Goal: Task Accomplishment & Management: Use online tool/utility

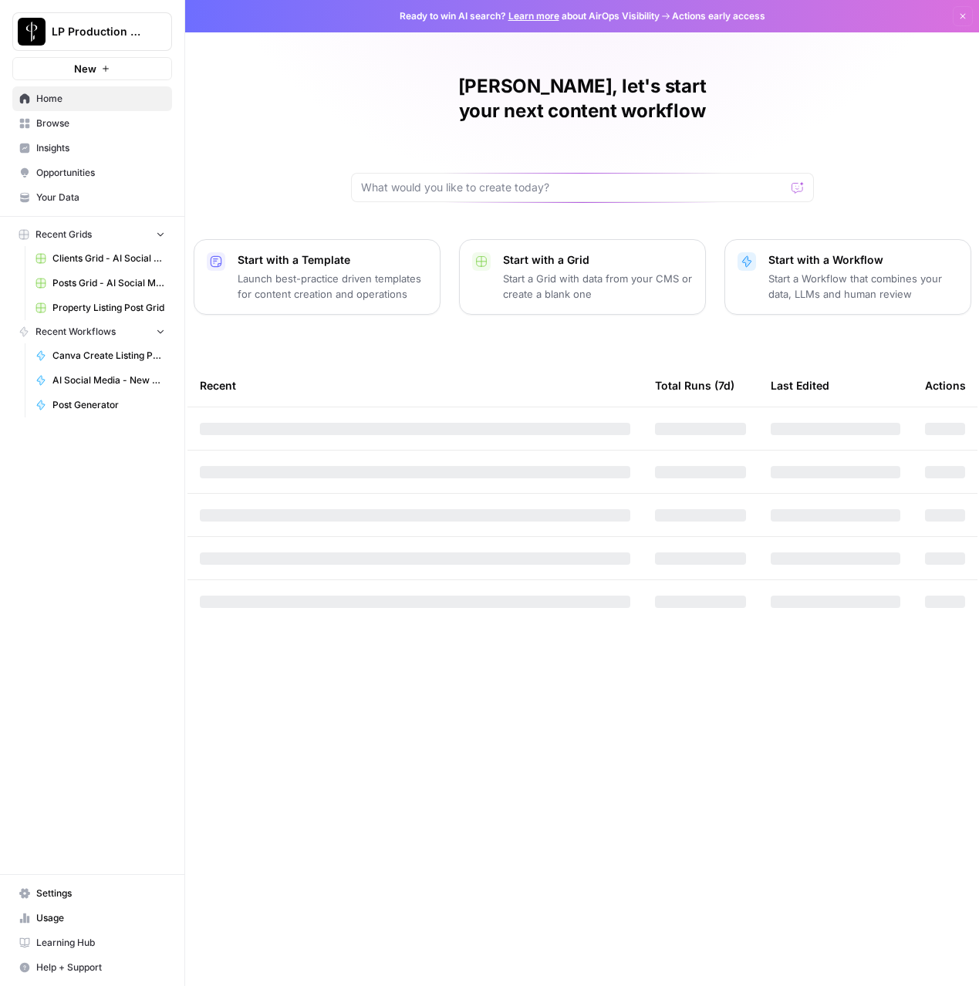
click at [58, 890] on span "Settings" at bounding box center [100, 893] width 129 height 14
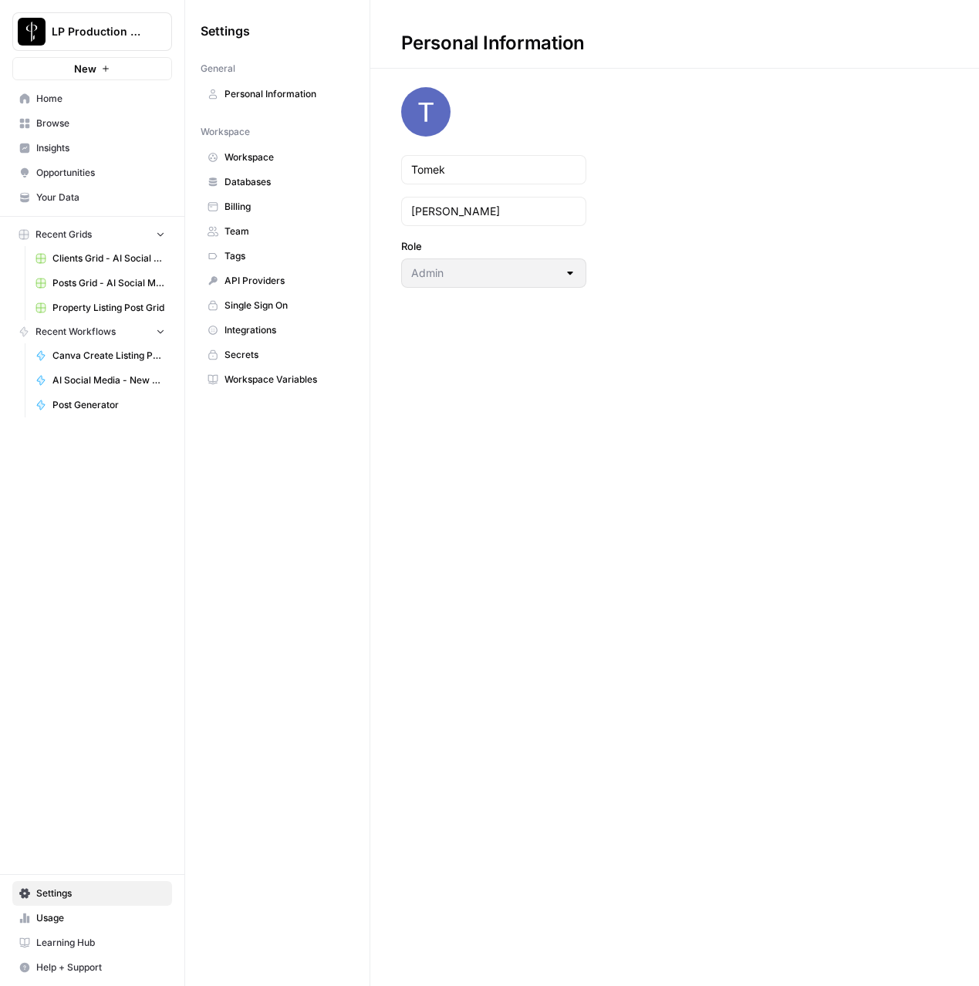
click at [246, 378] on span "Workspace Variables" at bounding box center [285, 379] width 123 height 14
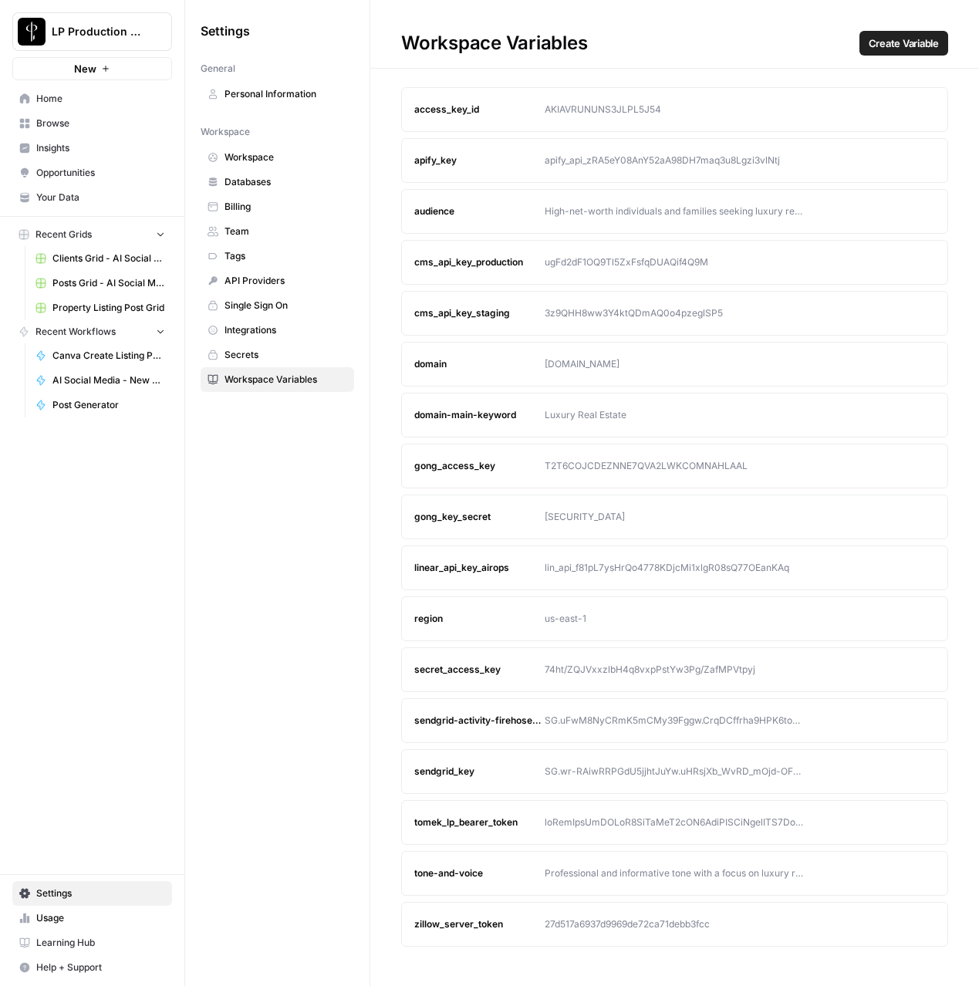
click at [898, 821] on button "Edit" at bounding box center [893, 822] width 25 height 25
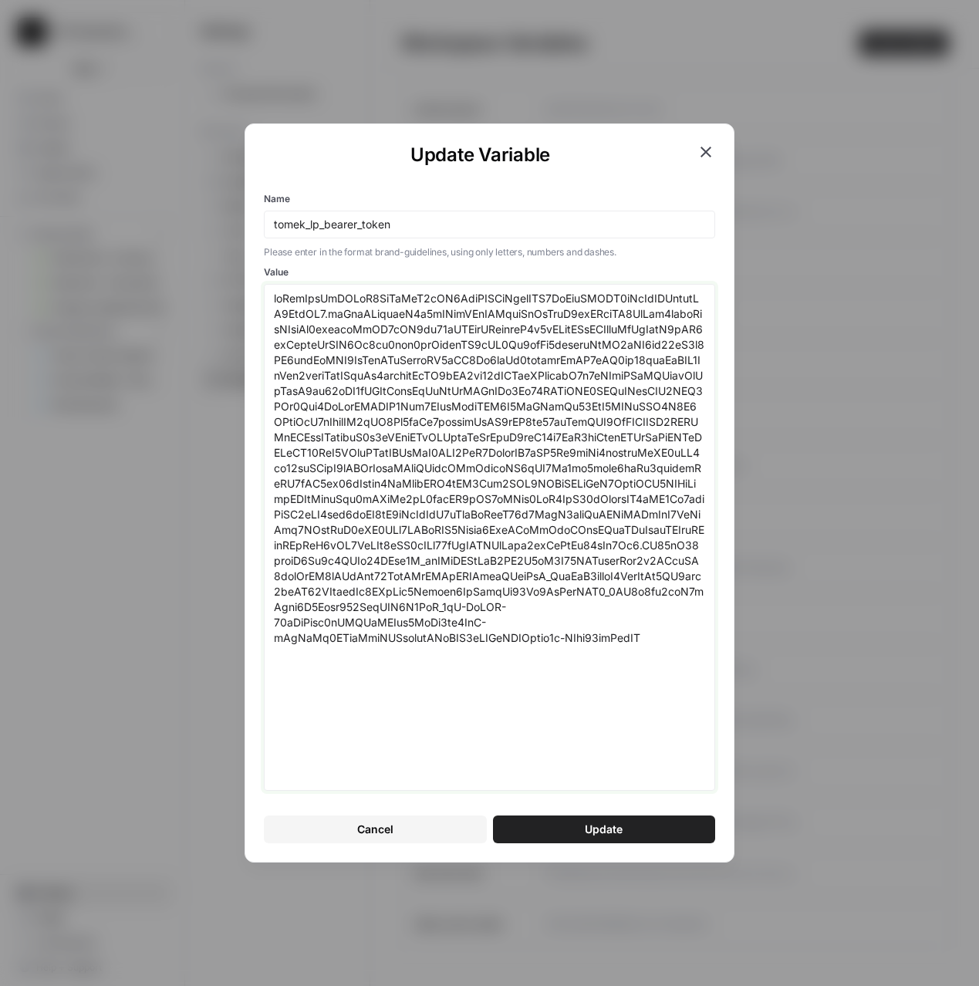
click at [585, 670] on textarea "Value" at bounding box center [489, 537] width 431 height 493
paste textarea "0NTIwMTYsImV4cCI6MTc2MDUzODQxNiwic2NvcGUiOiJvcGVuaWQgcHJvZmlsZSBlbWFpbCIsImF6cC…"
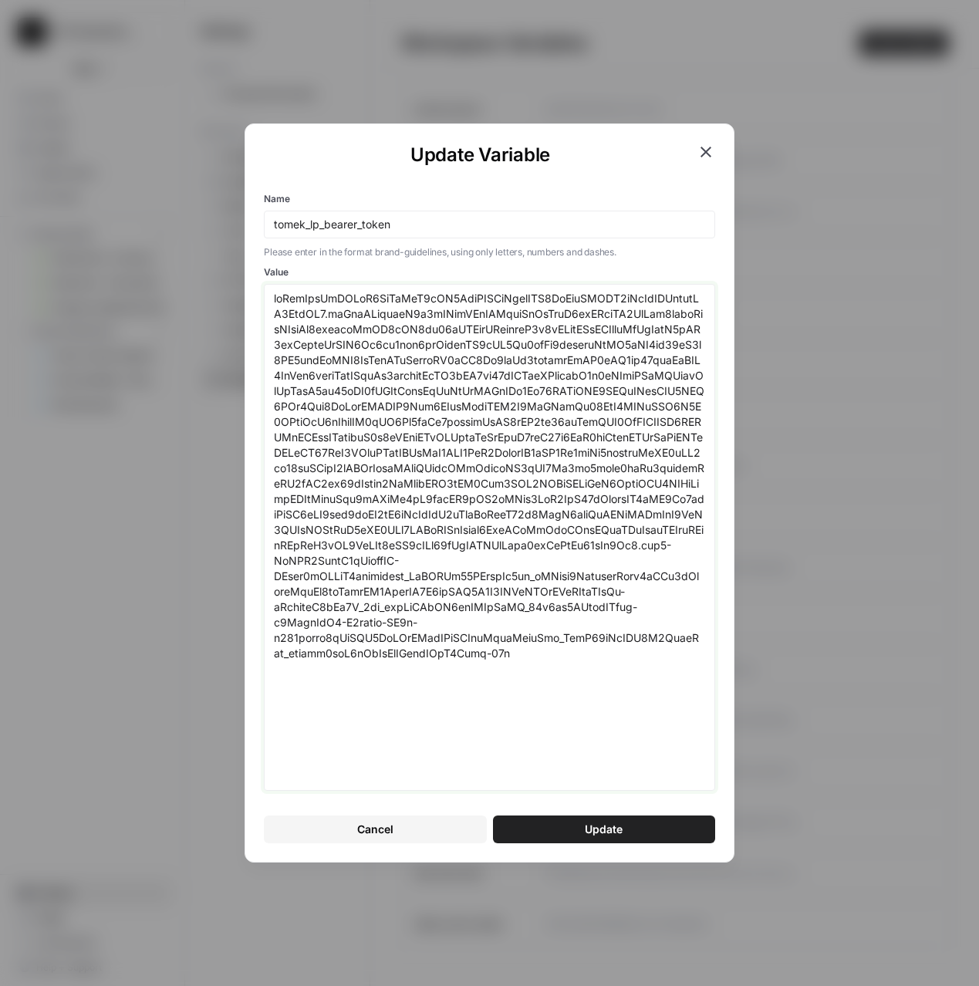
type textarea "eyJhbGciOiJSUzI1NiIsInR5cCI6IkpXVCIsImtpZCI6ImFydEFXRV9rTzVlZHByeldNZ3ZodSJ9.ey…"
click at [545, 831] on button "Update" at bounding box center [604, 829] width 222 height 28
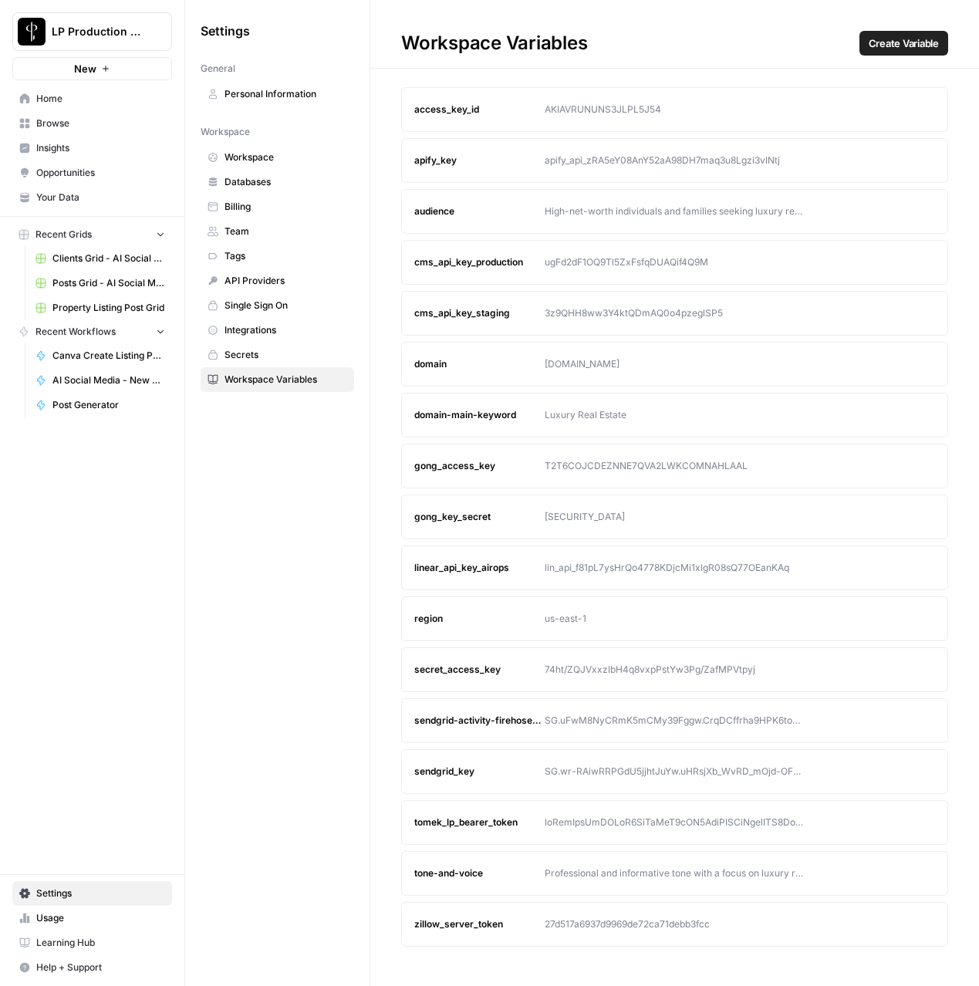
click at [52, 122] on span "Browse" at bounding box center [100, 123] width 129 height 14
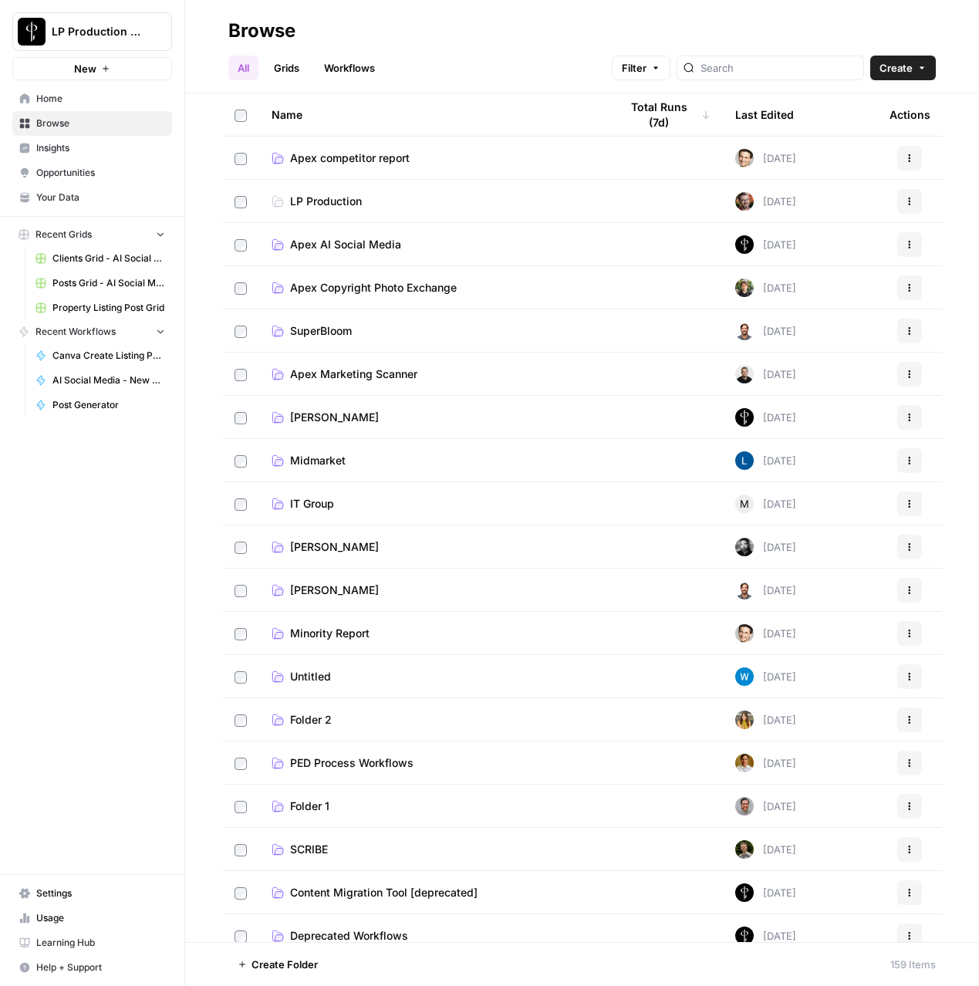
click at [339, 242] on span "Apex AI Social Media" at bounding box center [345, 244] width 111 height 15
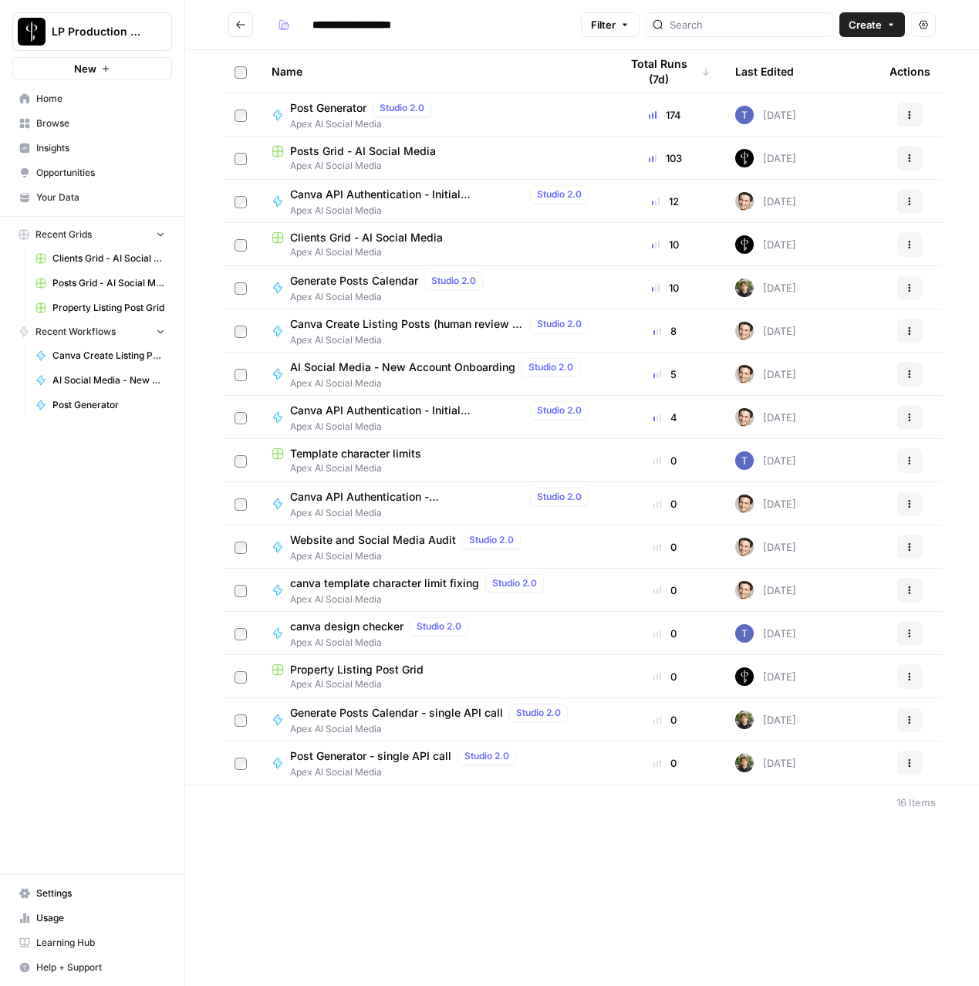
click at [332, 153] on span "Posts Grid - AI Social Media" at bounding box center [363, 150] width 146 height 15
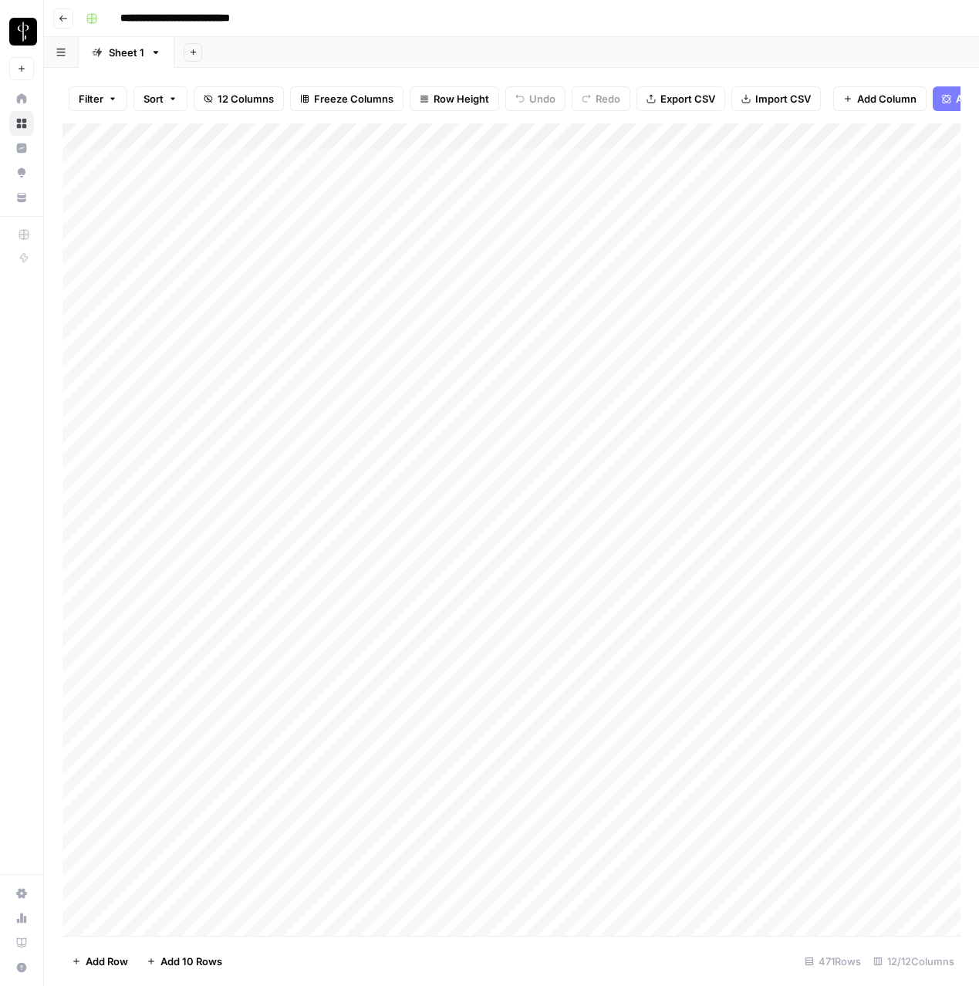
click at [968, 414] on div "Filter Sort 12 Columns Freeze Columns Row Height Undo Redo Export CSV Import CS…" at bounding box center [511, 527] width 935 height 918
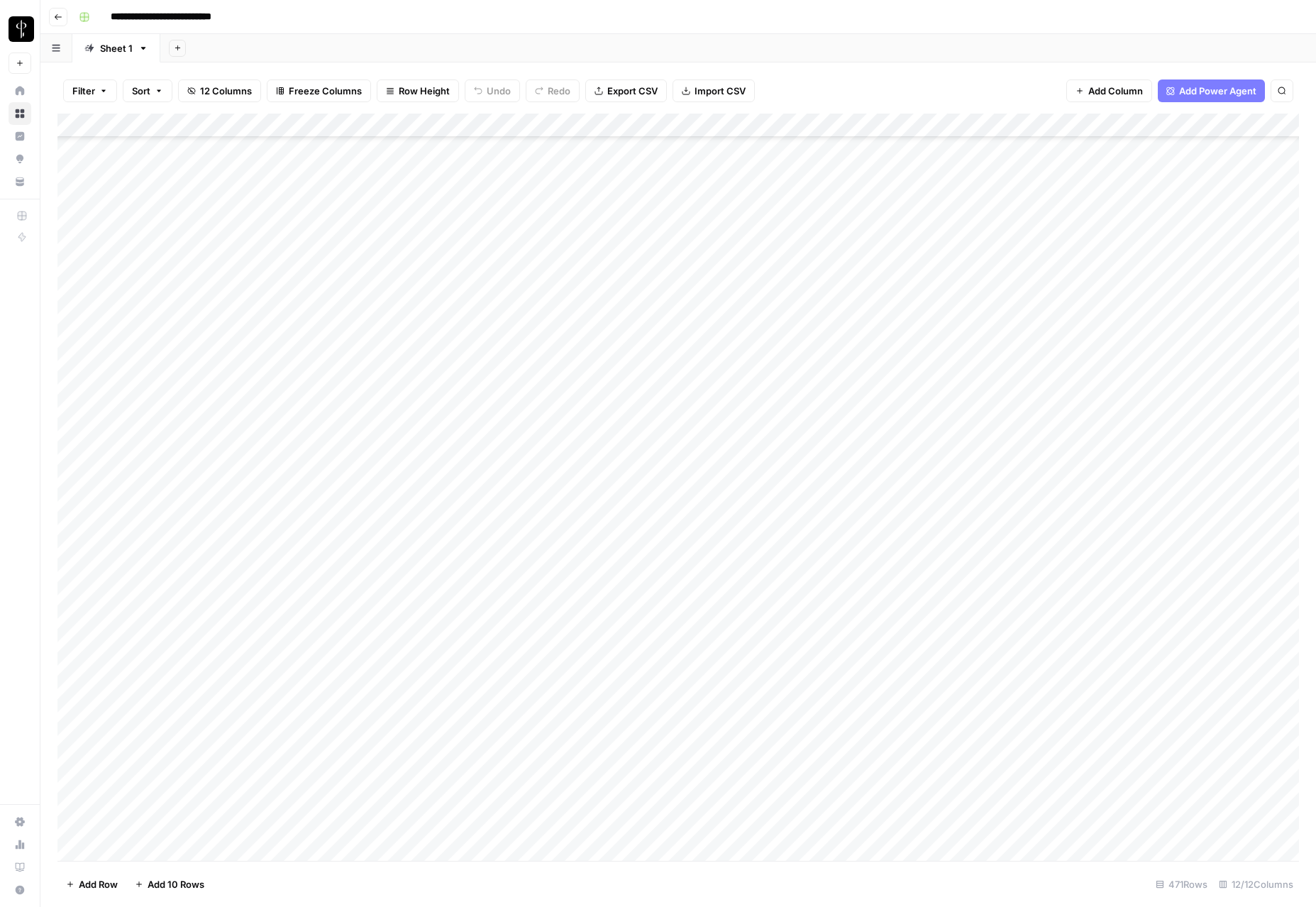
scroll to position [10660, 0]
click at [835, 462] on div "Add Column" at bounding box center [678, 487] width 1242 height 747
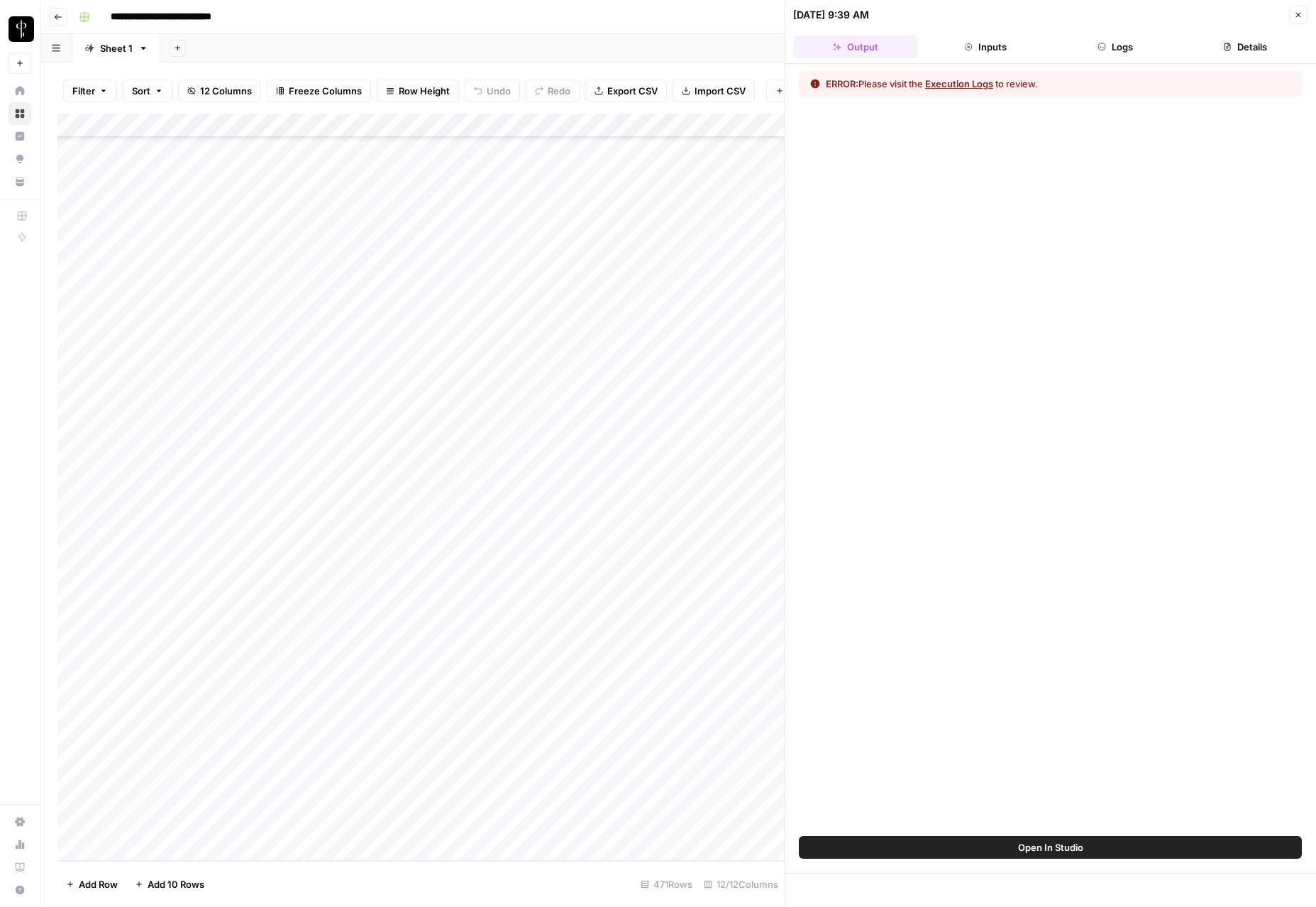
click at [899, 48] on icon "button" at bounding box center [1101, 46] width 8 height 8
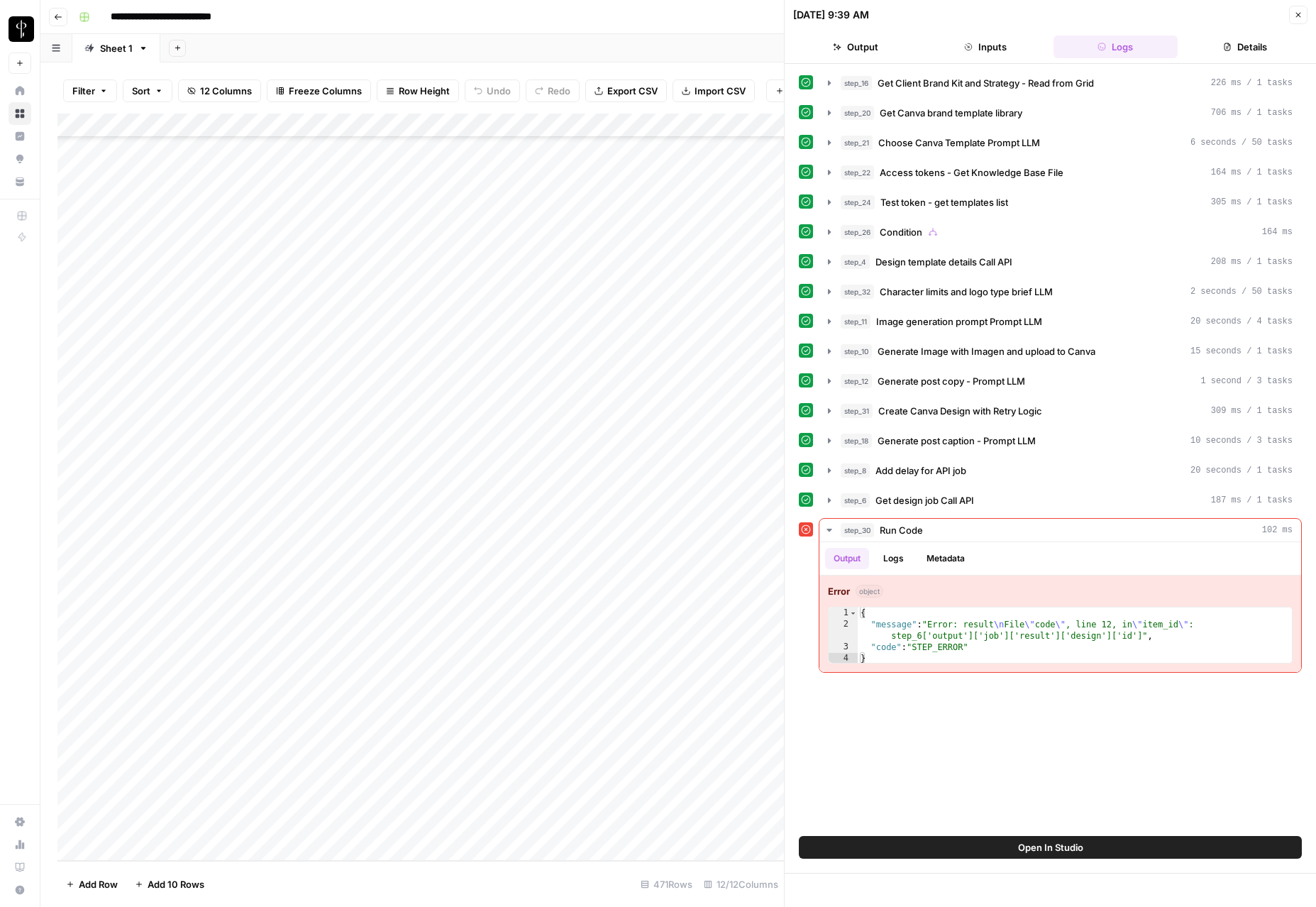
click at [899, 16] on icon "button" at bounding box center [1298, 15] width 8 height 8
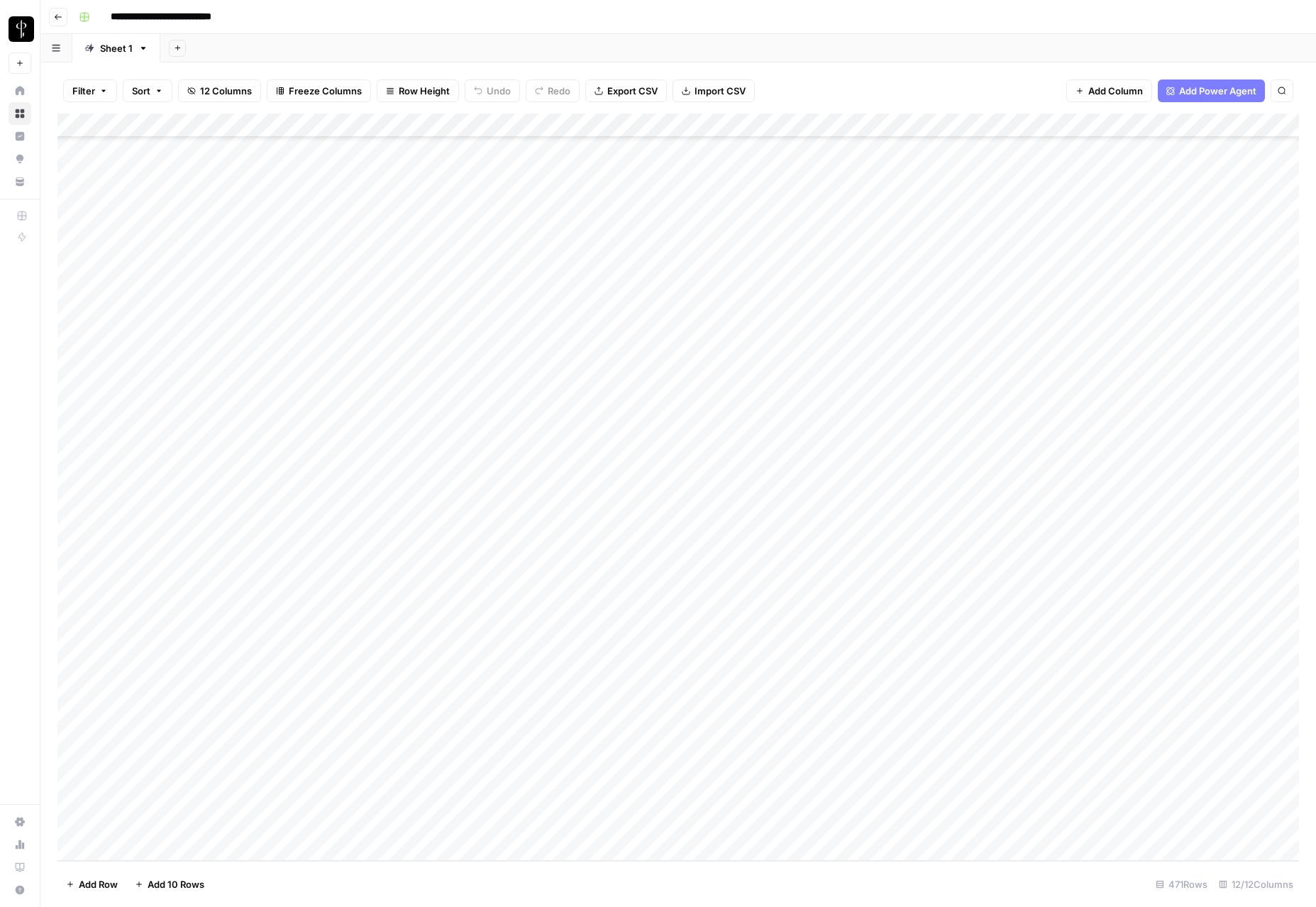
click at [899, 121] on div "Add Column" at bounding box center [678, 487] width 1242 height 747
click at [841, 270] on span "Edit Workflow" at bounding box center [877, 264] width 124 height 14
click at [857, 469] on div "Add Column" at bounding box center [678, 487] width 1242 height 747
click at [859, 463] on div "Add Column" at bounding box center [678, 487] width 1242 height 747
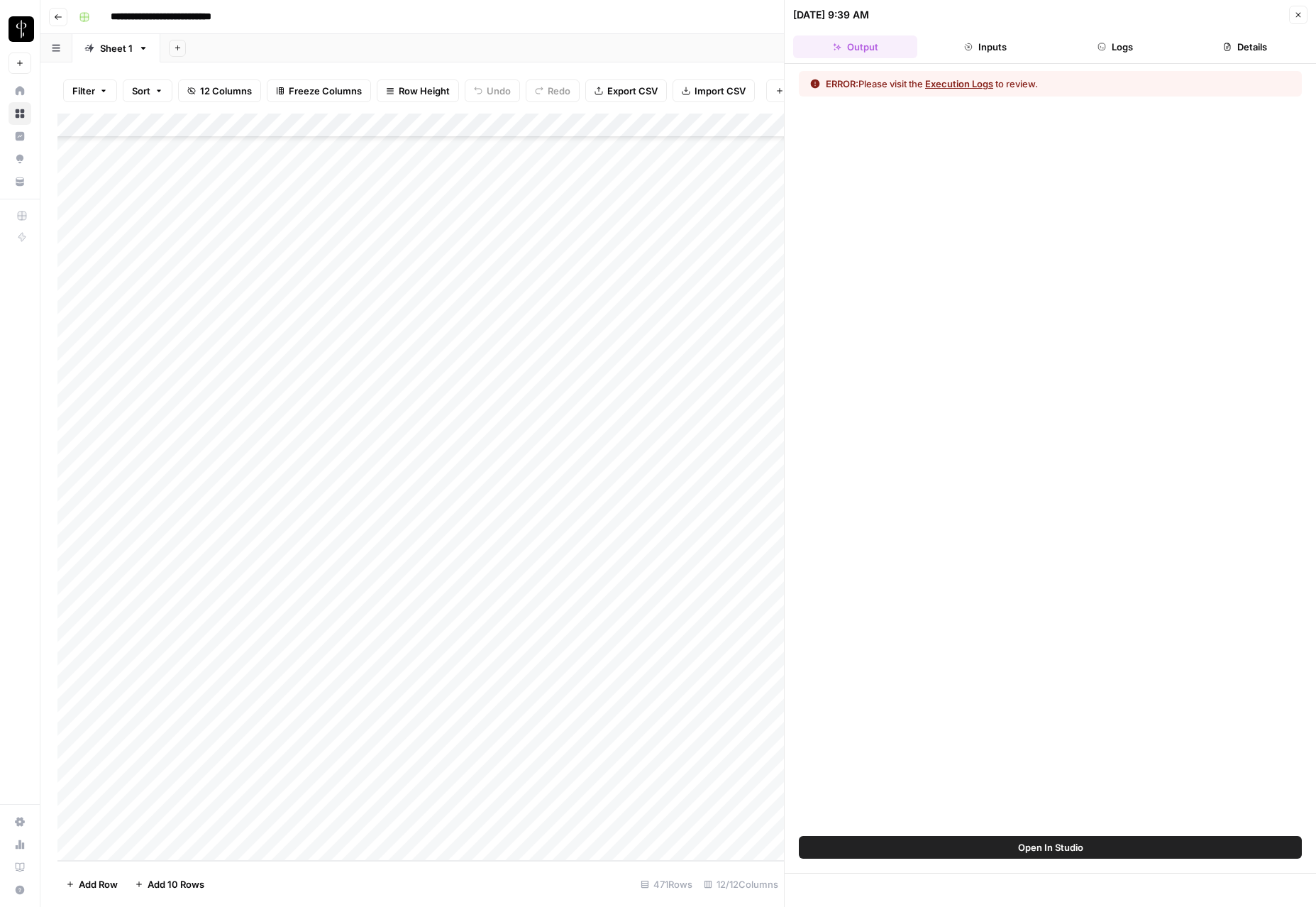
click at [899, 51] on icon "button" at bounding box center [1101, 46] width 8 height 8
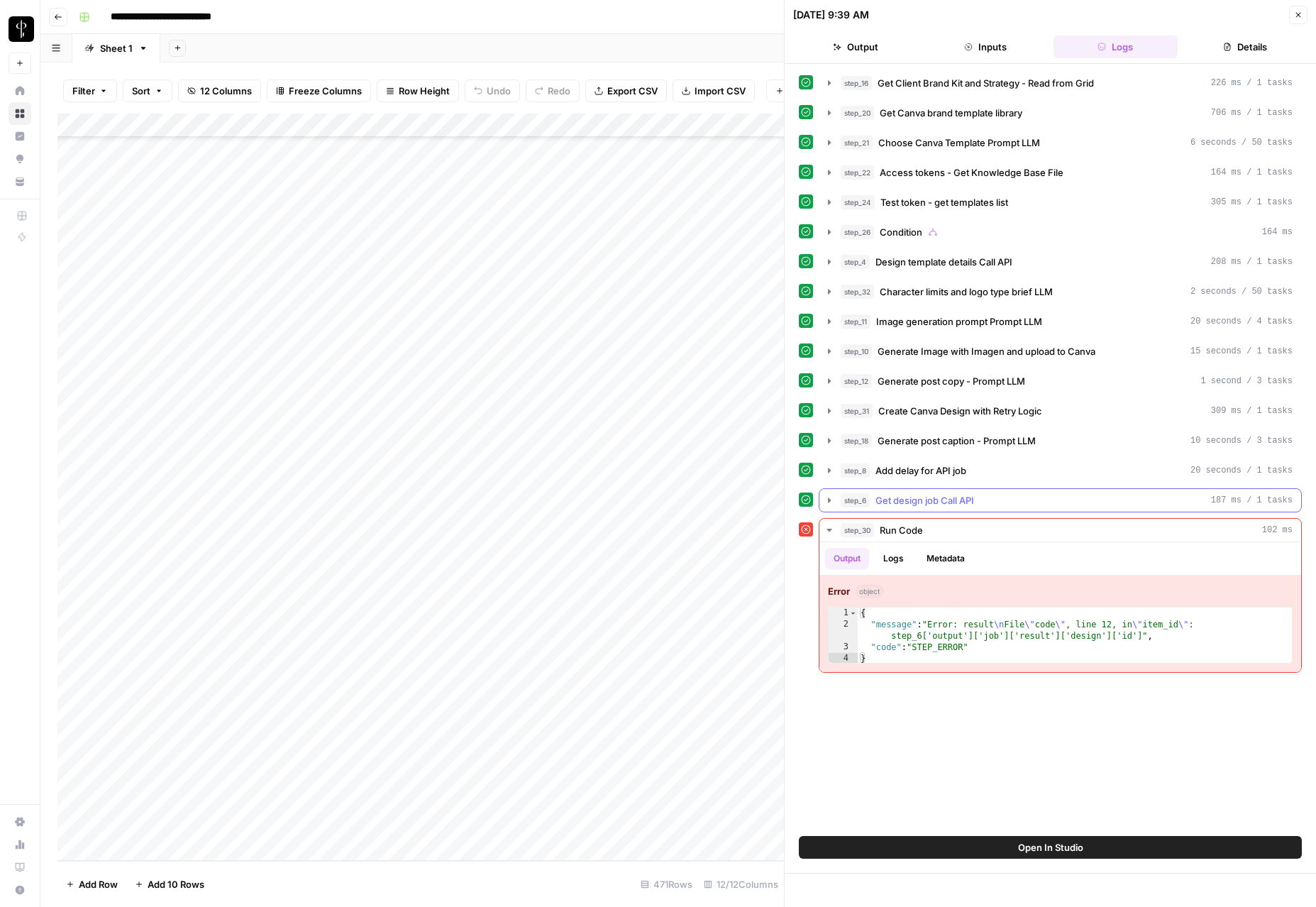
click at [876, 505] on span "Get design job Call API" at bounding box center [924, 499] width 98 height 14
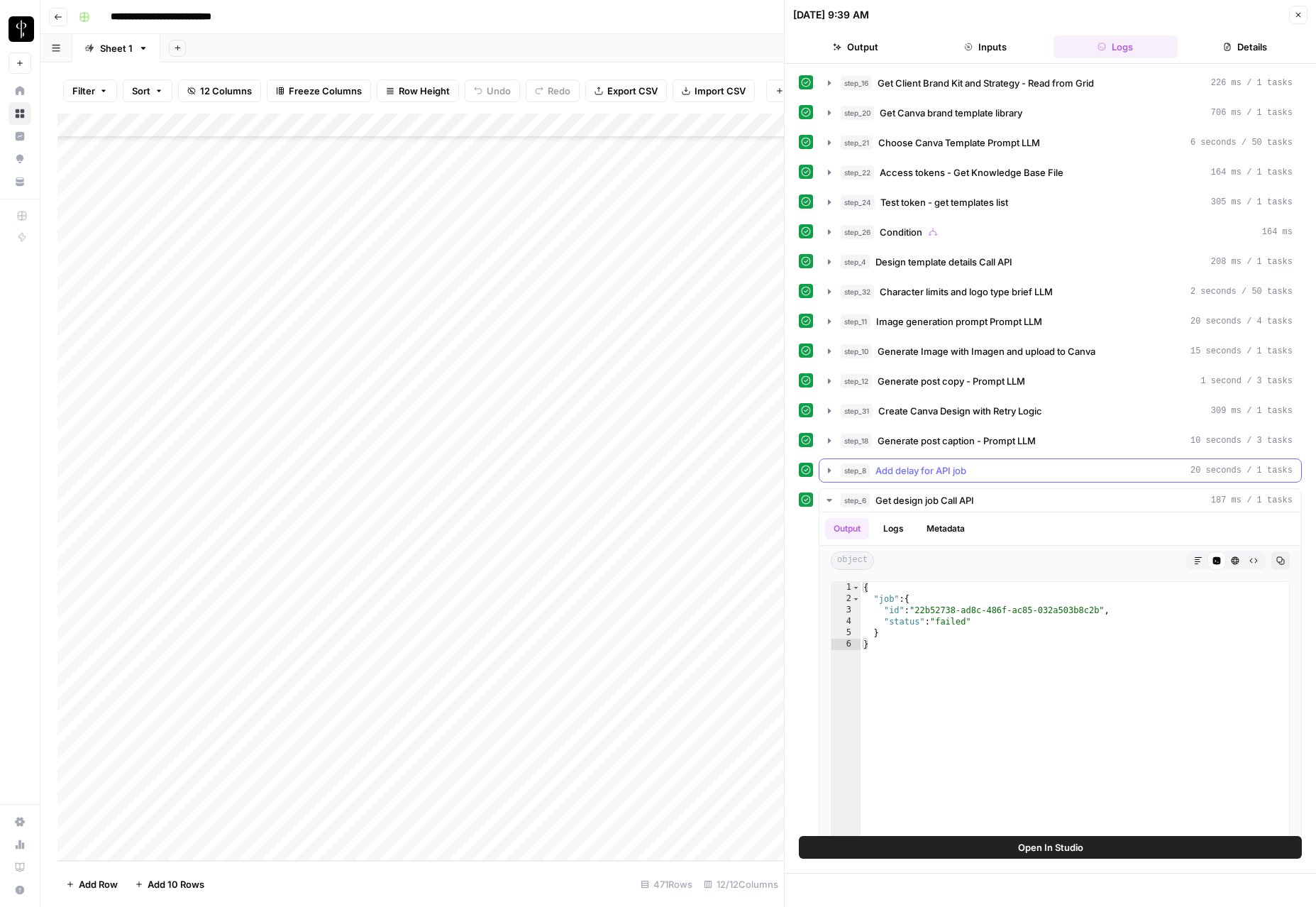
click at [899, 476] on span "Add delay for API job" at bounding box center [921, 470] width 91 height 14
click at [899, 413] on span "Create Canva Design with Retry Logic" at bounding box center [960, 410] width 164 height 14
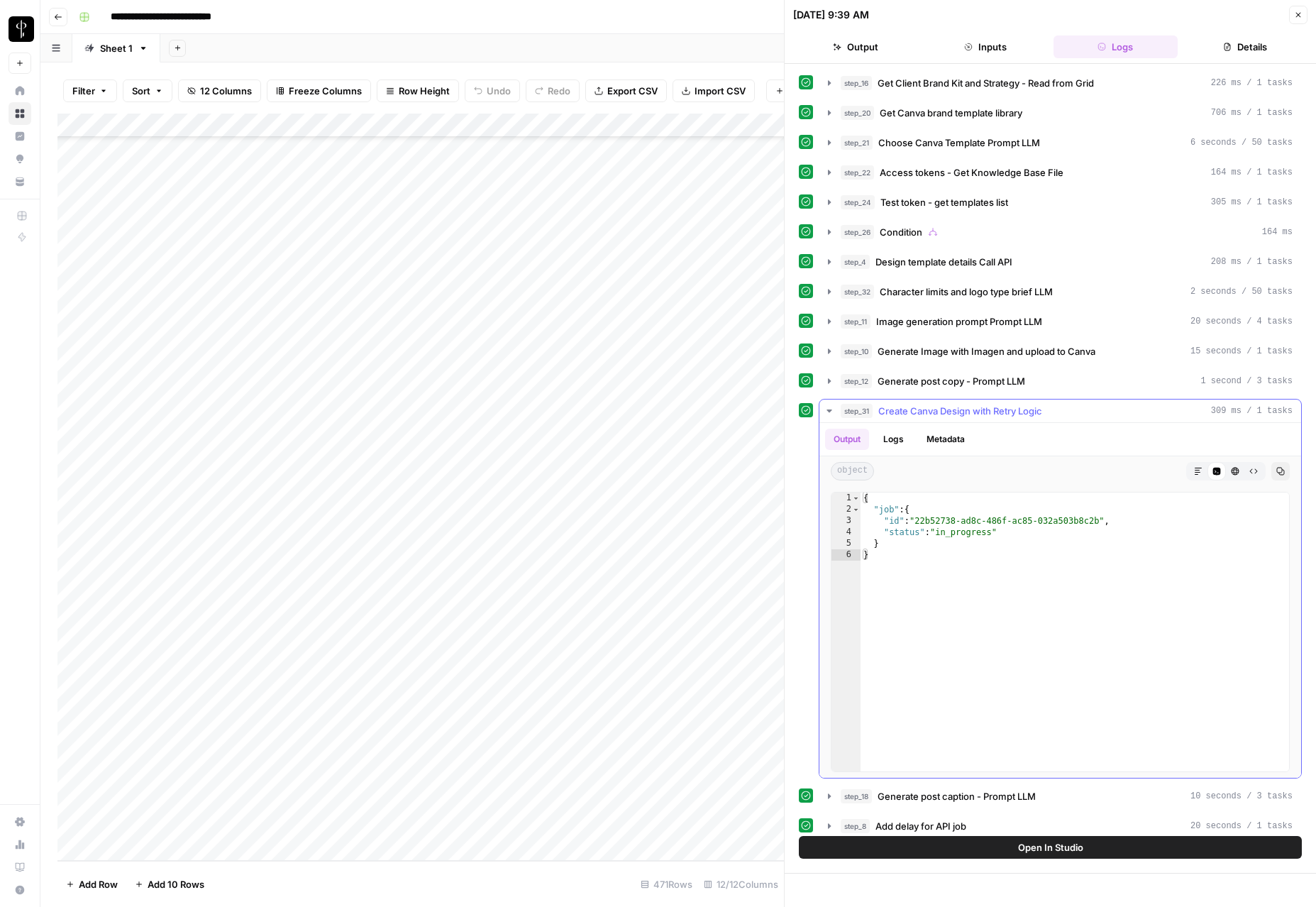
click at [899, 413] on span "Create Canva Design with Retry Logic" at bounding box center [960, 410] width 164 height 14
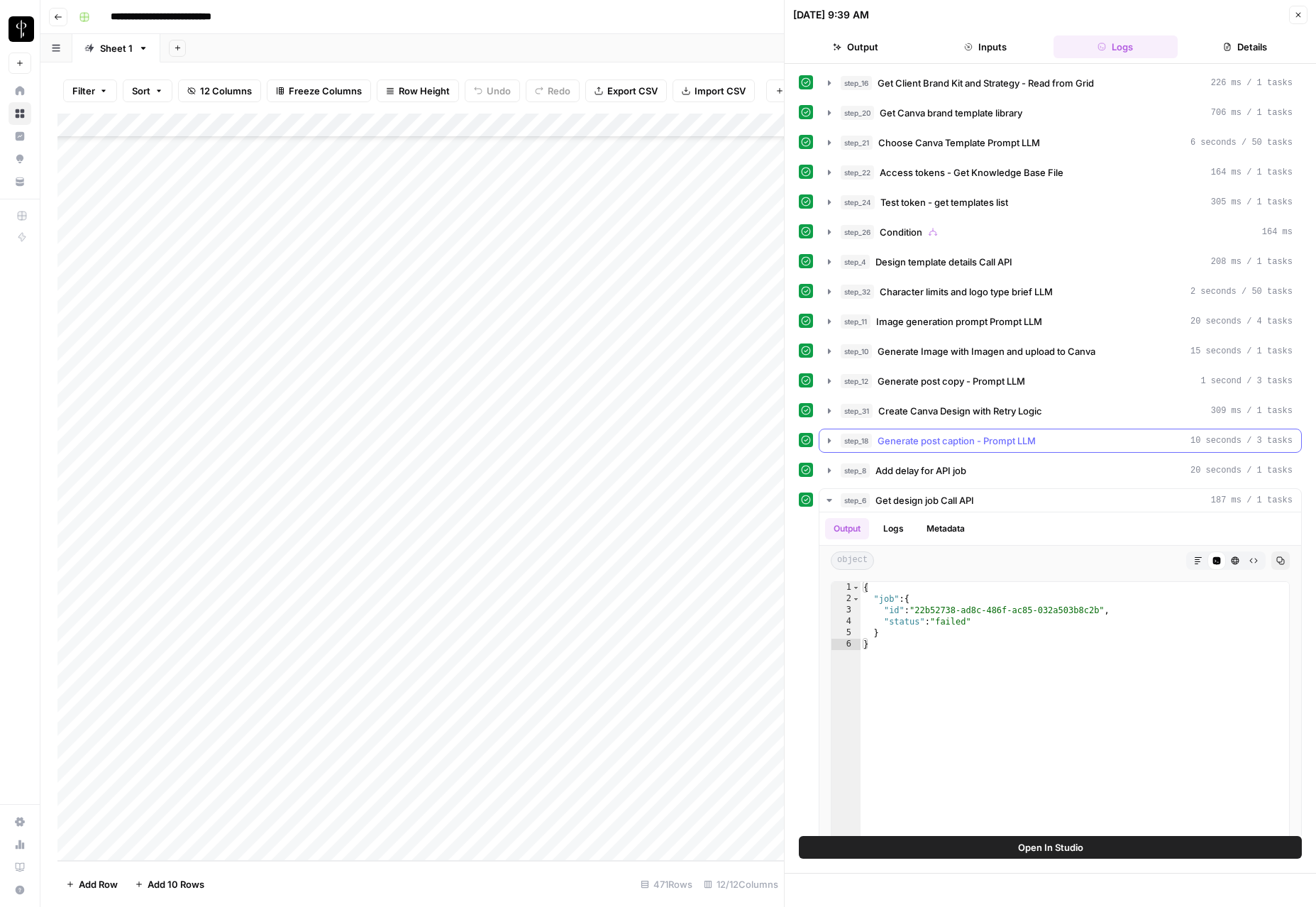
click at [898, 452] on div "step_18 Generate post caption - Prompt LLM 10 seconds / 3 tasks" at bounding box center [1059, 441] width 483 height 24
click at [898, 442] on span "Generate post caption - Prompt LLM" at bounding box center [956, 440] width 158 height 14
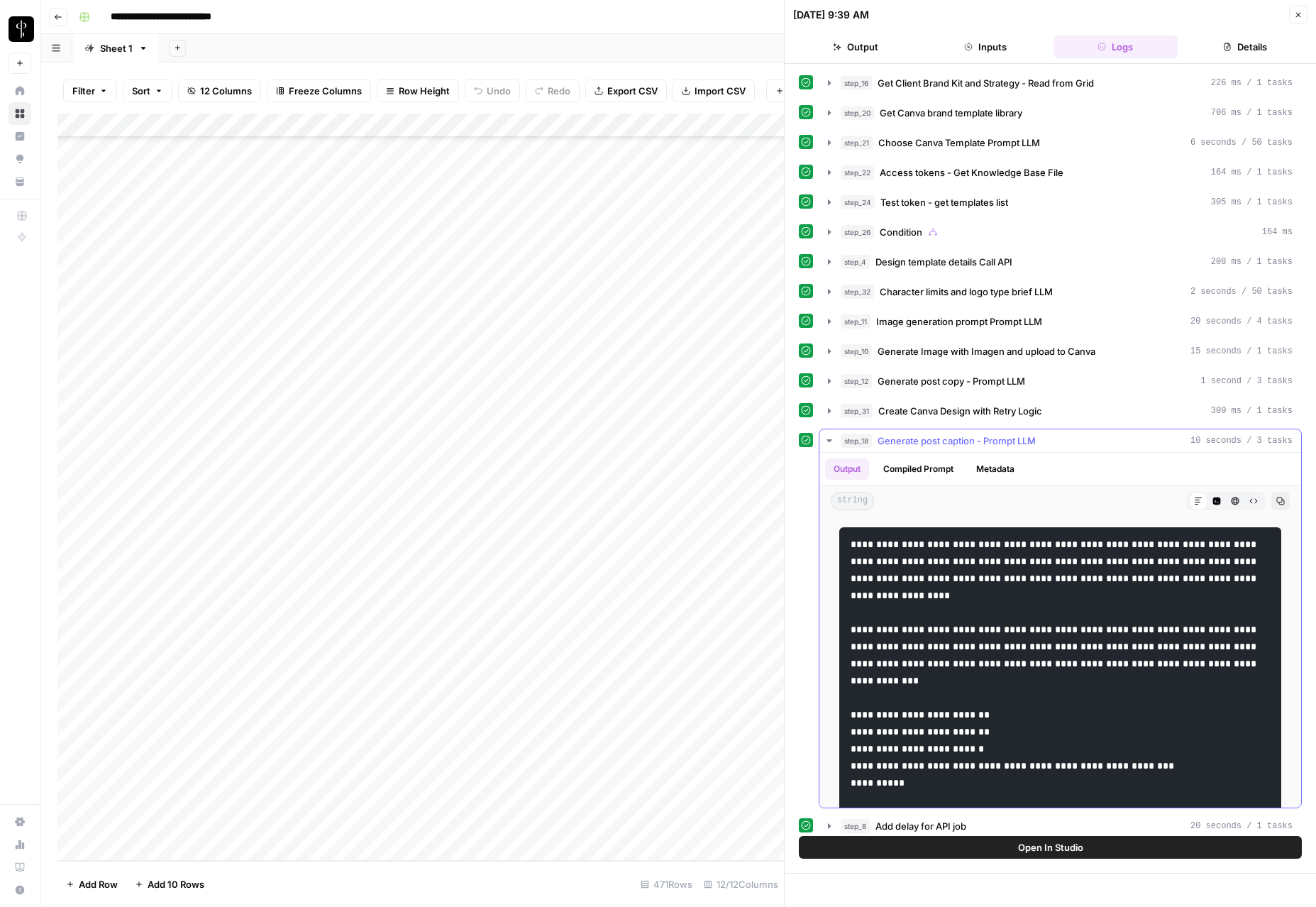
click at [898, 442] on span "Generate post caption - Prompt LLM" at bounding box center [956, 440] width 158 height 14
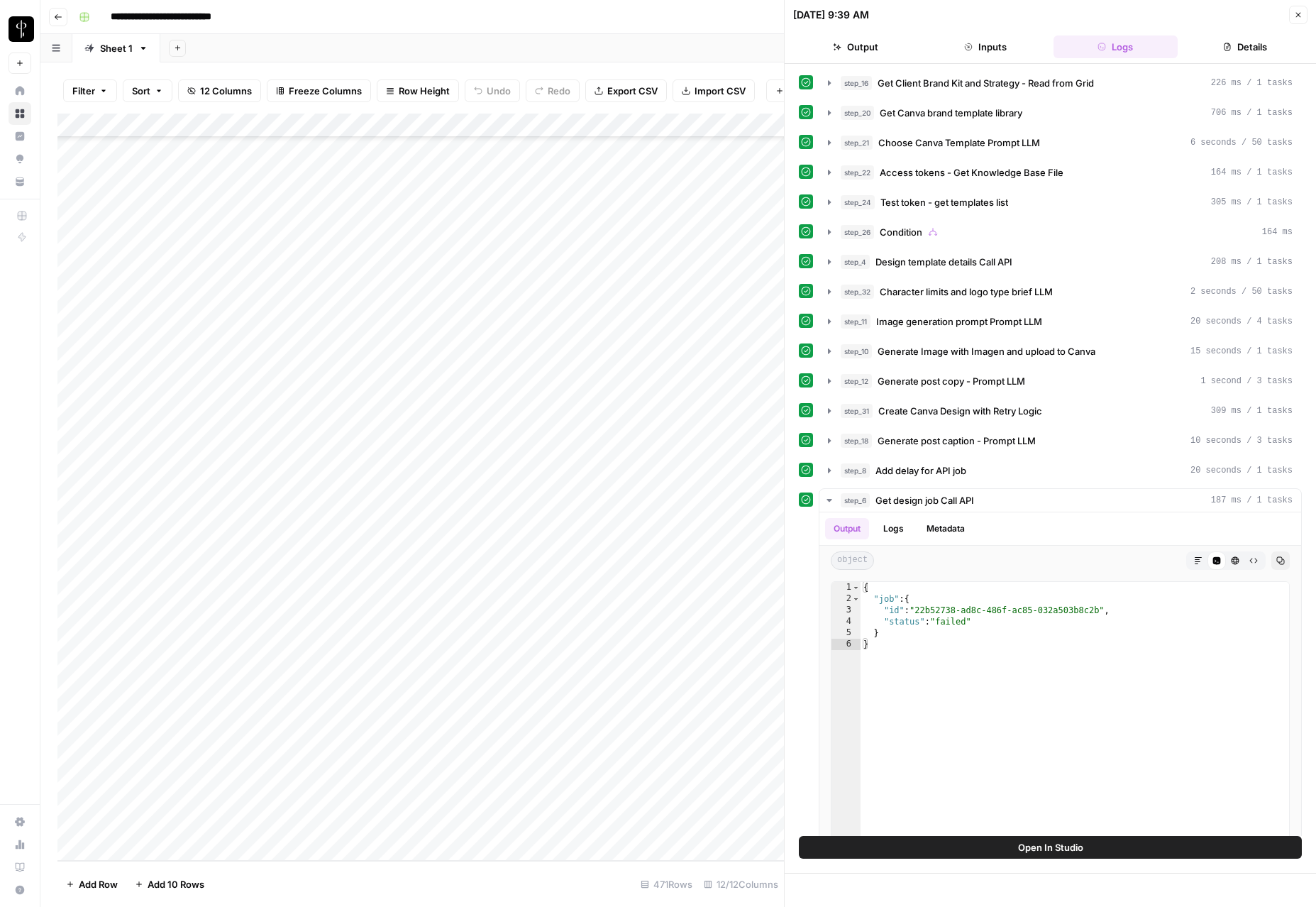
click at [899, 16] on icon "button" at bounding box center [1298, 15] width 8 height 8
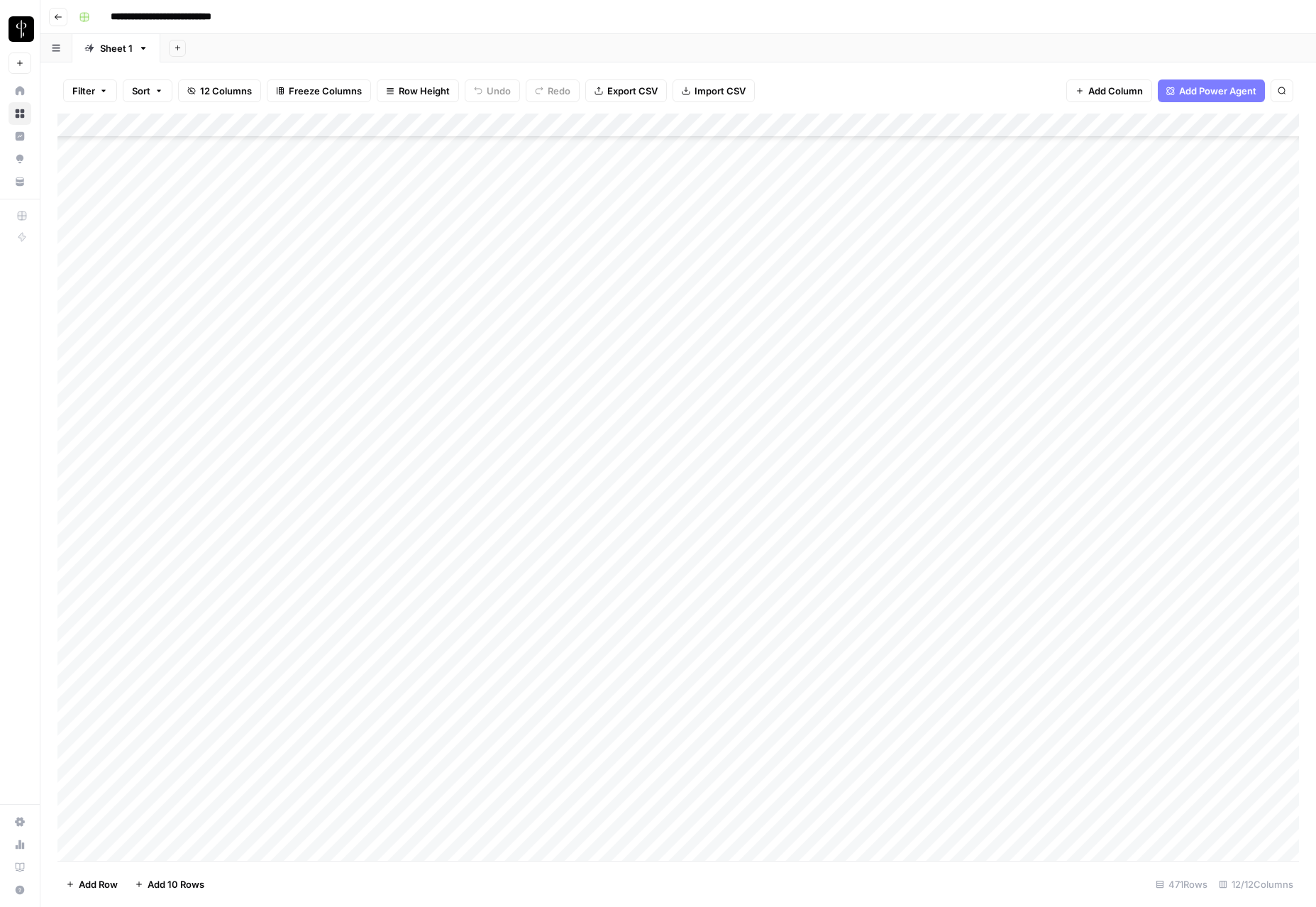
scroll to position [10639, 0]
click at [899, 485] on div "Add Column" at bounding box center [678, 487] width 1242 height 747
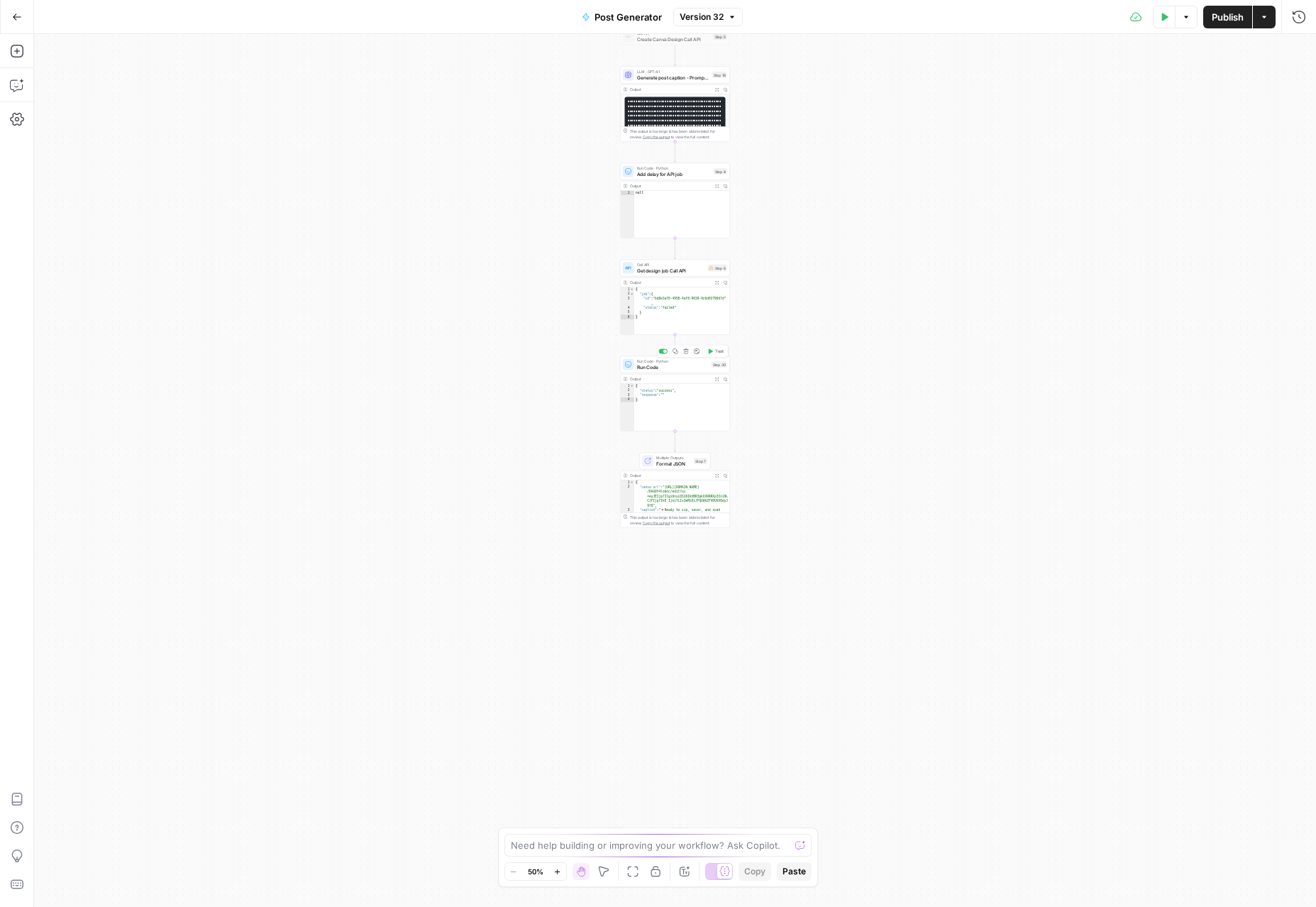
click at [661, 367] on span "Run Code" at bounding box center [673, 367] width 72 height 7
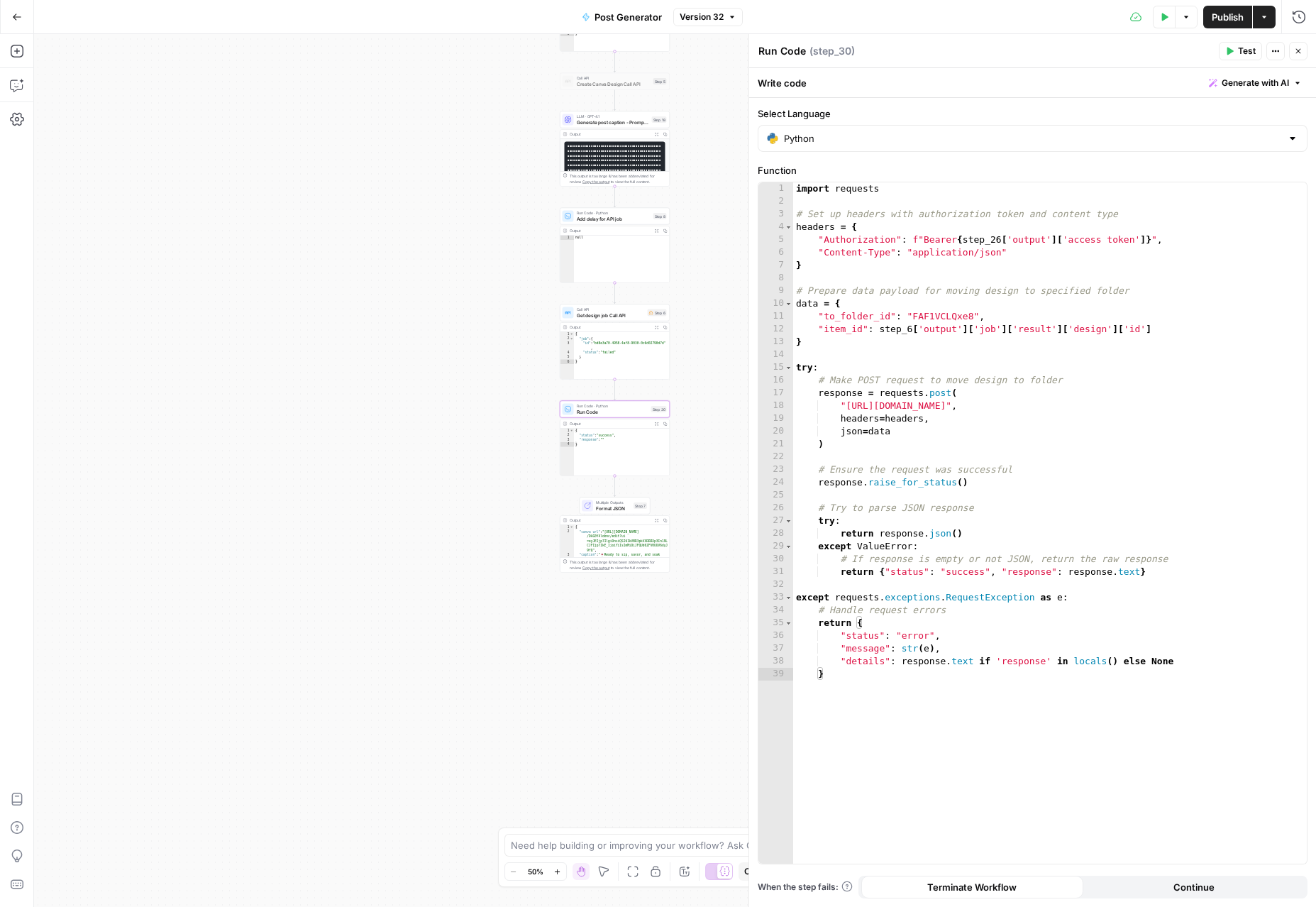
drag, startPoint x: 533, startPoint y: 313, endPoint x: 473, endPoint y: 358, distance: 75.0
click at [473, 358] on div "true false Workflow Input Settings Inputs Read from Grid Get Client Brand Kit a…" at bounding box center [674, 470] width 1281 height 873
click at [615, 315] on span "Get design job Call API" at bounding box center [611, 316] width 68 height 7
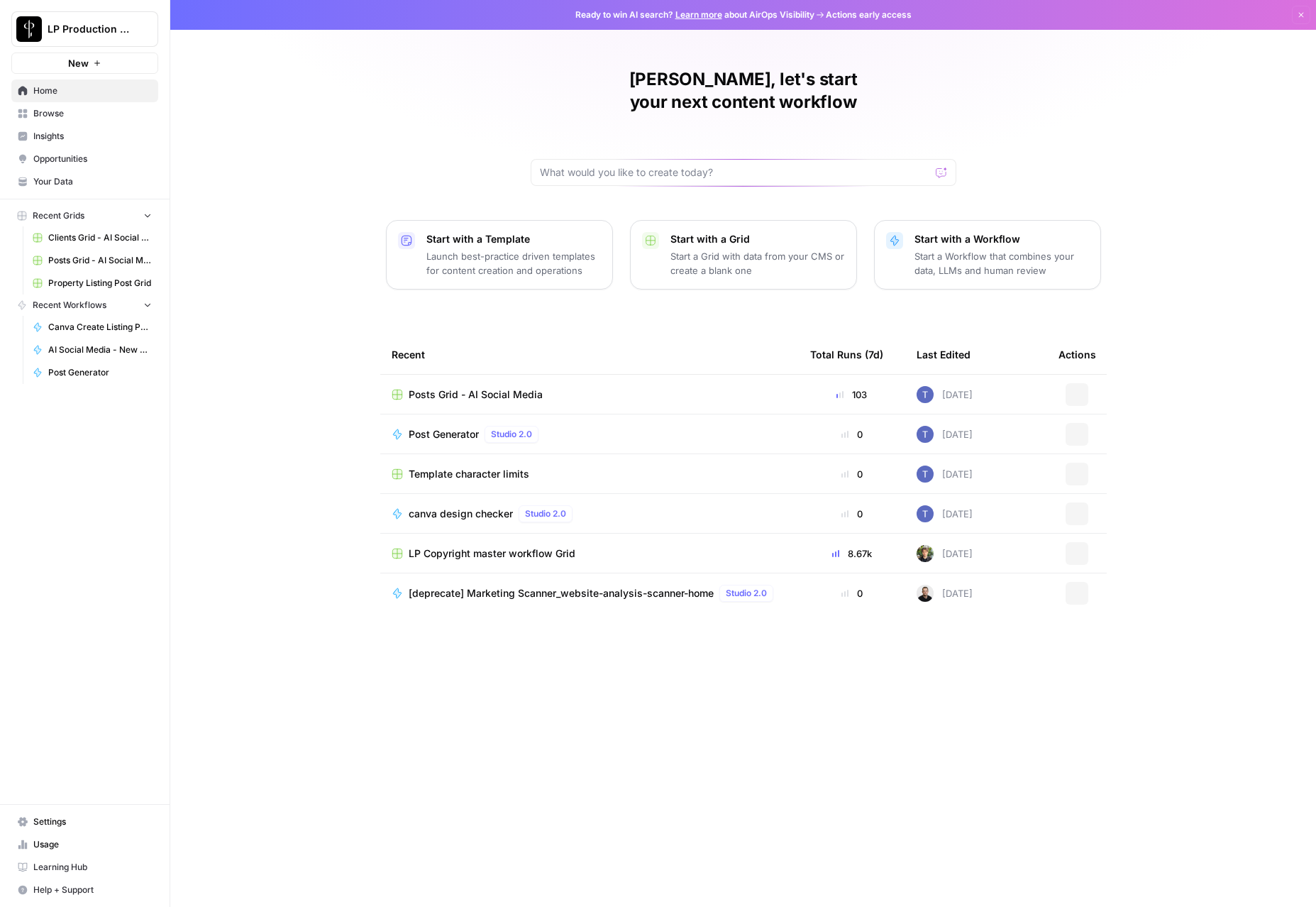
click at [48, 105] on link "Browse" at bounding box center [85, 113] width 147 height 23
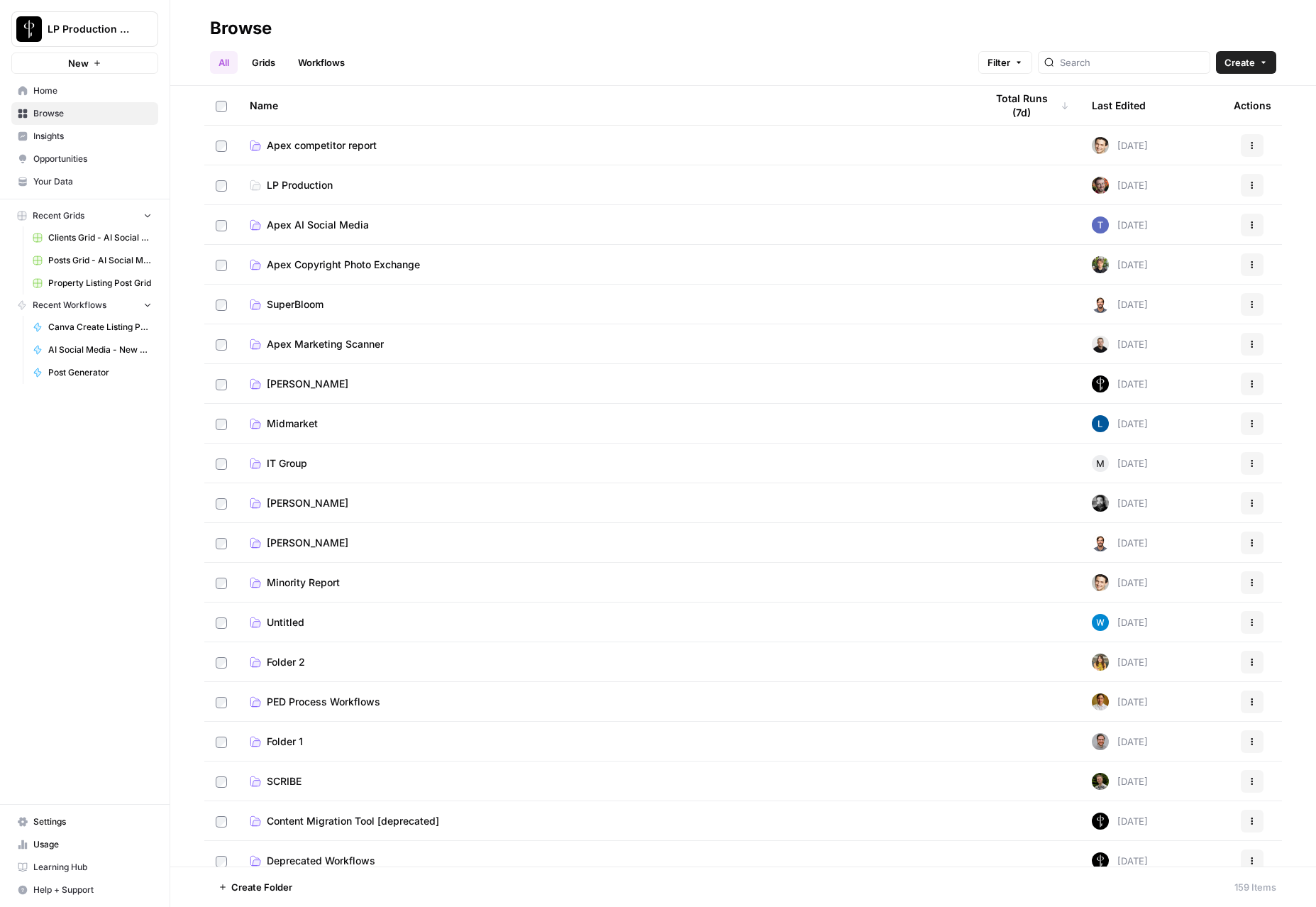
click at [283, 224] on span "Apex AI Social Media" at bounding box center [317, 224] width 102 height 14
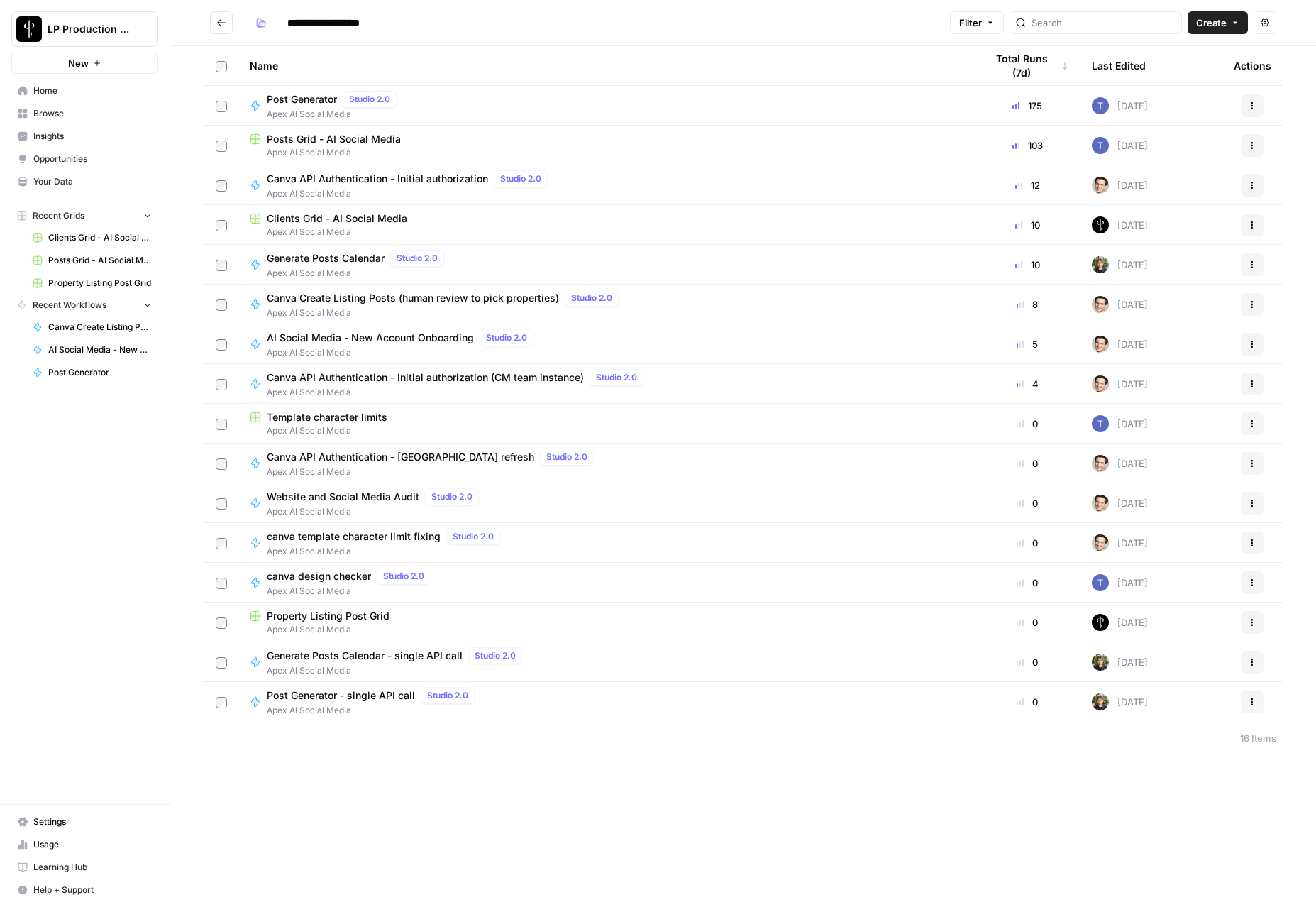
click at [303, 220] on span "Clients Grid - AI Social Media" at bounding box center [337, 218] width 141 height 14
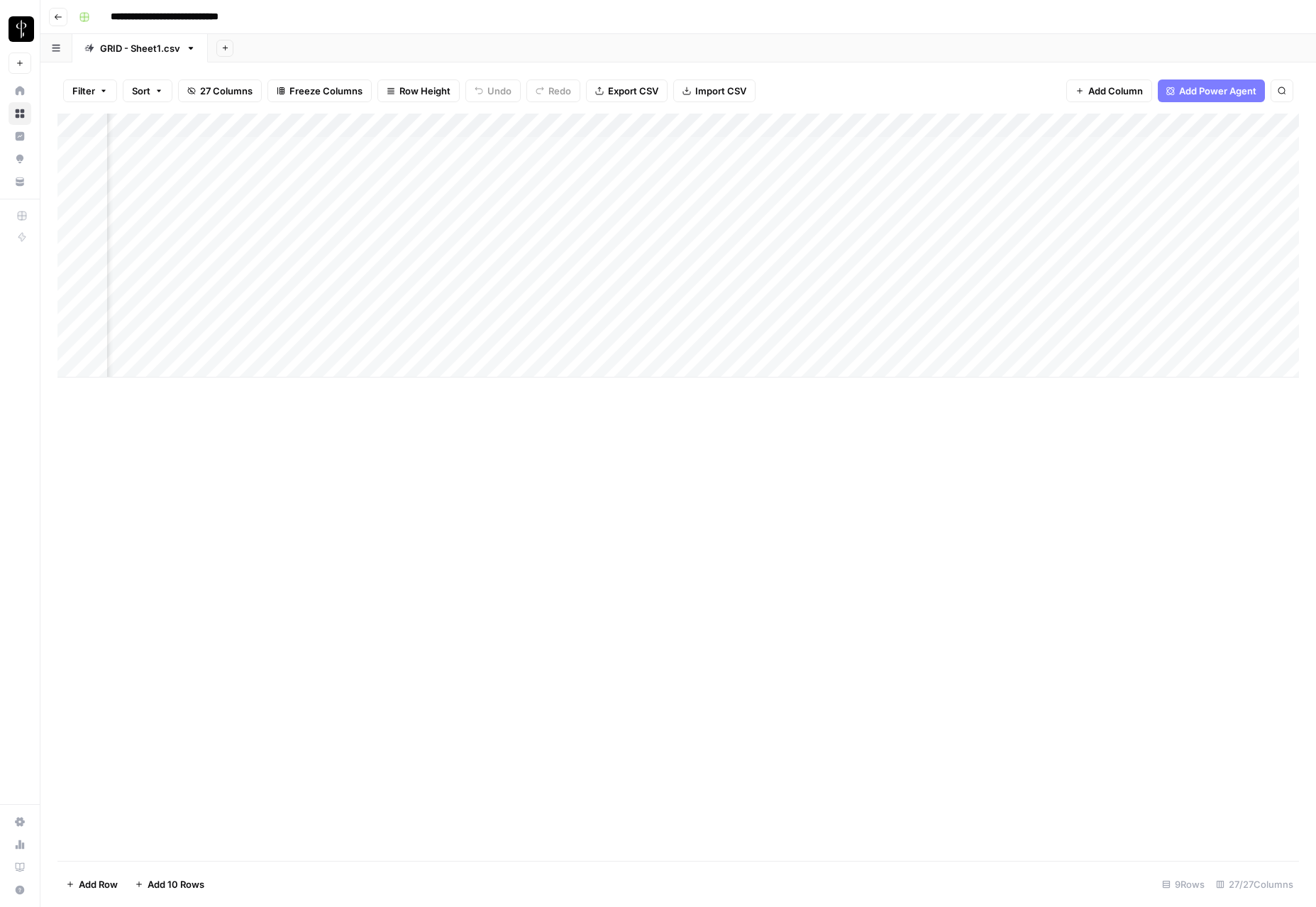
scroll to position [0, 1260]
click at [949, 147] on div "Add Column" at bounding box center [678, 245] width 1242 height 264
